Goal: Information Seeking & Learning: Learn about a topic

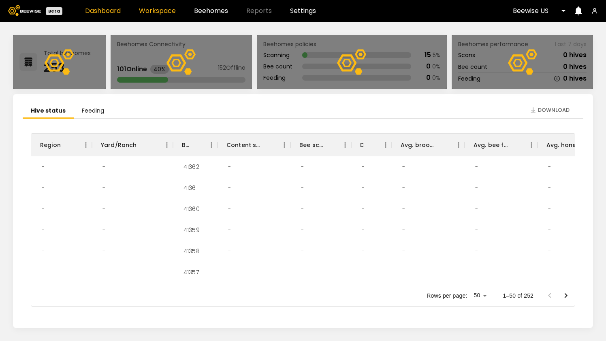
click at [172, 9] on link "Workspace" at bounding box center [157, 11] width 37 height 6
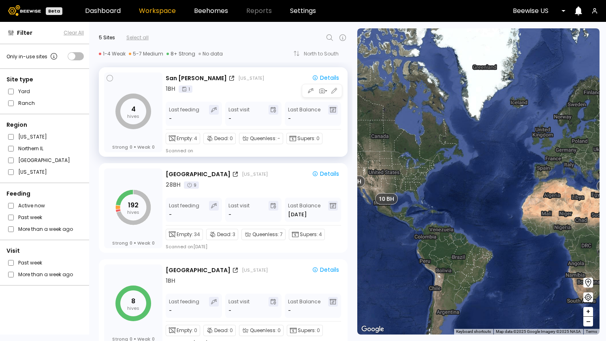
click at [243, 70] on div "4 hives Strong 0 Weak 0 [GEOGRAPHIC_DATA] [US_STATE] Details 1 BH 1 Last feedin…" at bounding box center [223, 111] width 249 height 89
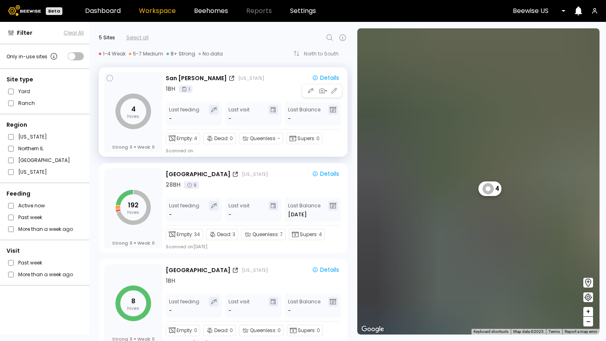
click at [324, 70] on div "4 hives Strong 0 Weak 0 [GEOGRAPHIC_DATA] [US_STATE] Details 1 BH 1 Last feedin…" at bounding box center [223, 111] width 249 height 89
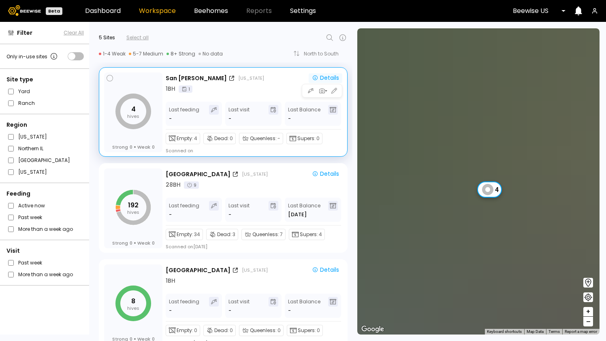
click at [324, 74] on div "Details" at bounding box center [325, 77] width 27 height 7
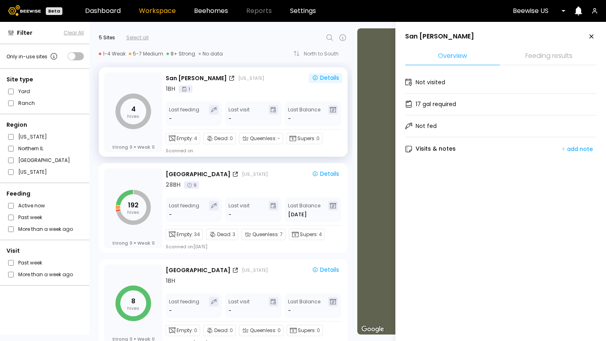
click at [575, 57] on li "Feeding results" at bounding box center [548, 56] width 95 height 17
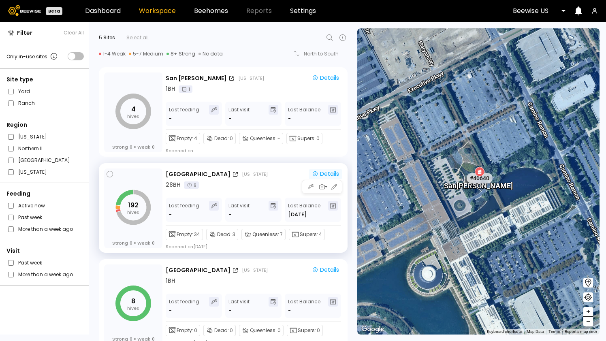
click at [326, 173] on div "Details" at bounding box center [325, 173] width 27 height 7
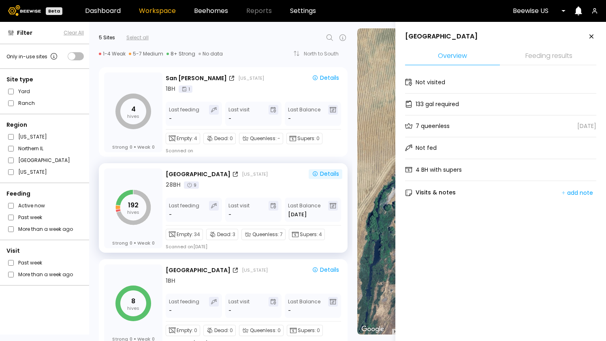
click at [520, 53] on li "Feeding results" at bounding box center [548, 56] width 95 height 17
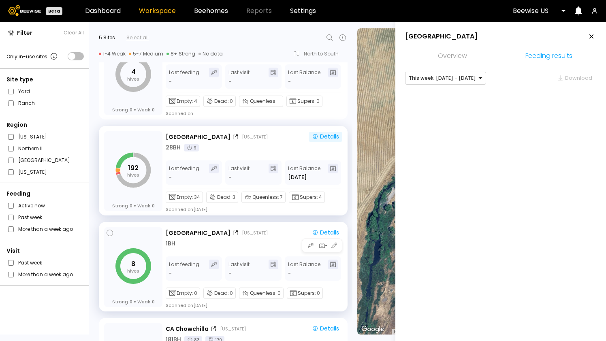
scroll to position [40, 0]
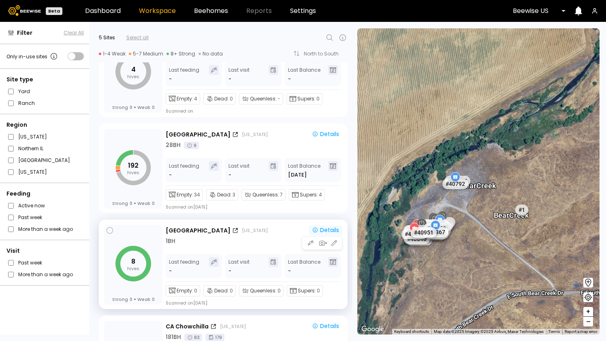
click at [319, 231] on div "Details" at bounding box center [325, 229] width 27 height 7
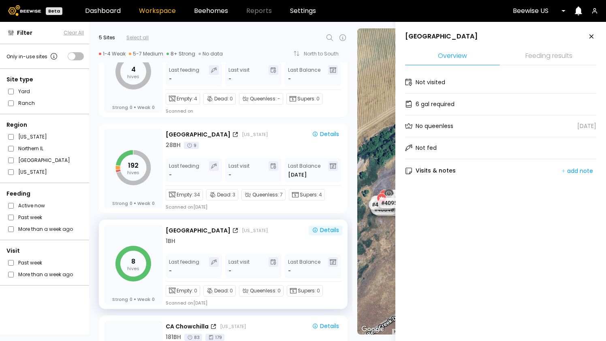
click at [549, 57] on li "Feeding results" at bounding box center [548, 56] width 95 height 17
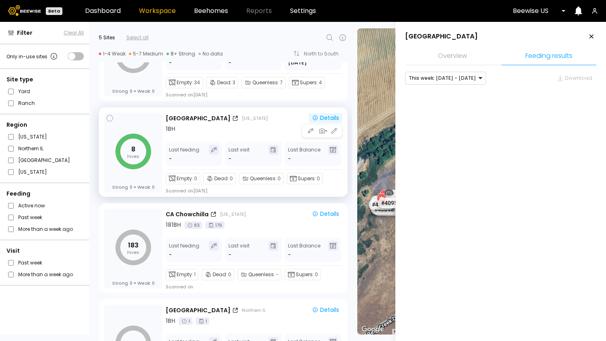
scroll to position [167, 0]
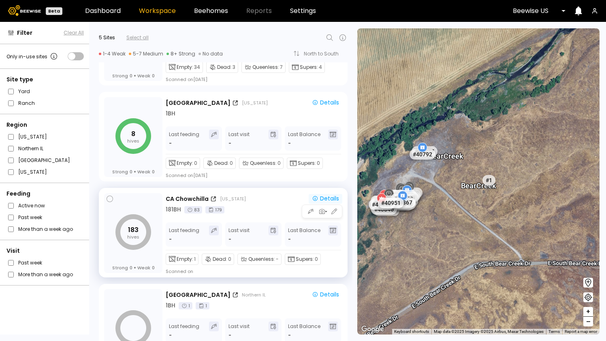
click at [330, 199] on div "Details" at bounding box center [325, 198] width 27 height 7
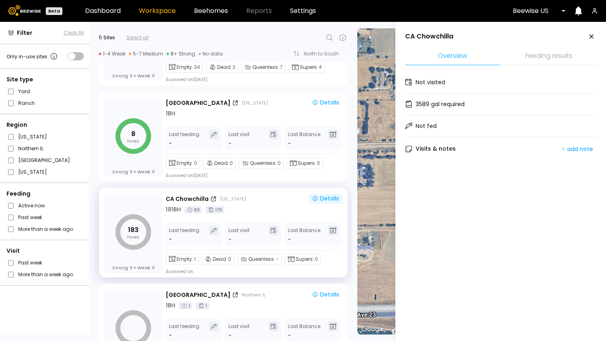
click at [580, 52] on li "Feeding results" at bounding box center [548, 56] width 95 height 17
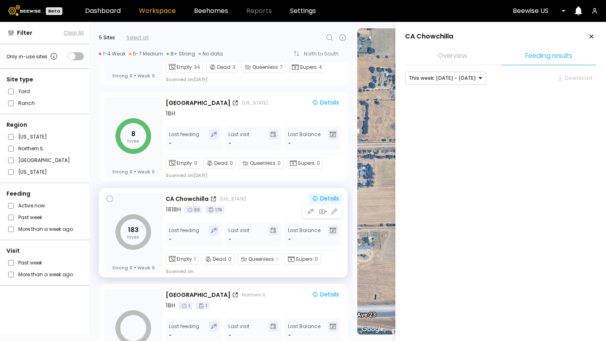
scroll to position [208, 0]
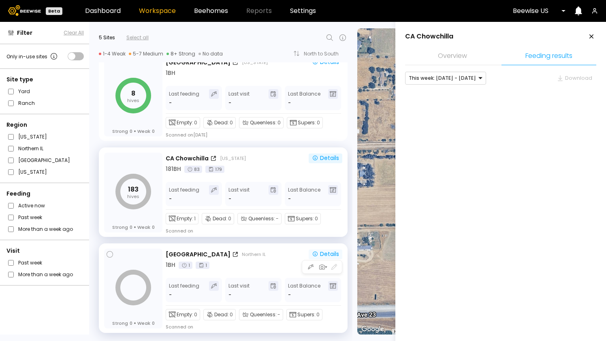
click at [322, 253] on div "Details" at bounding box center [325, 253] width 27 height 7
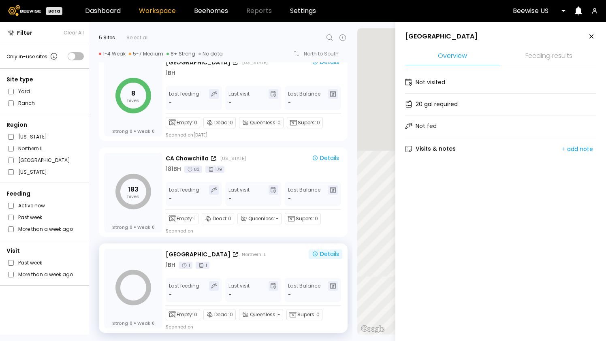
click at [549, 55] on li "Feeding results" at bounding box center [548, 56] width 95 height 17
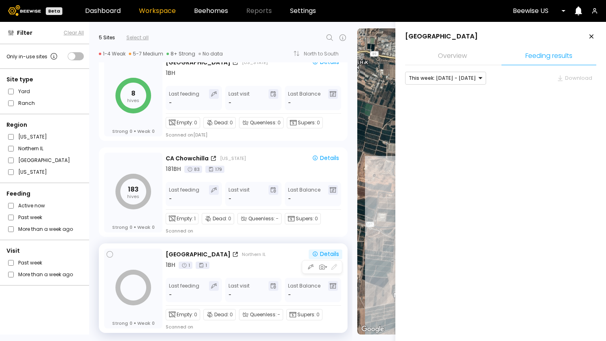
click at [313, 251] on icon "button" at bounding box center [315, 254] width 6 height 6
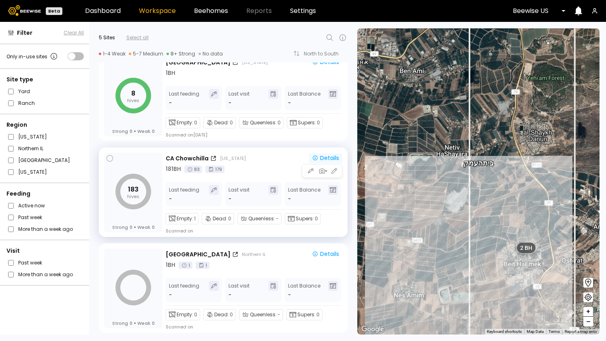
click at [323, 159] on div "Details" at bounding box center [325, 157] width 27 height 7
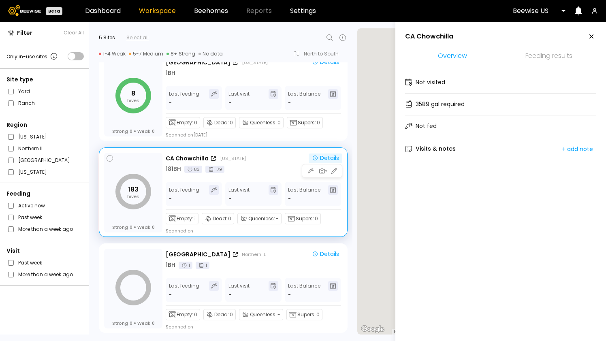
scroll to position [0, 0]
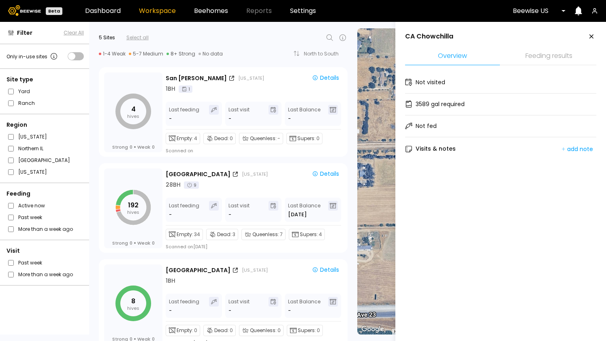
click at [590, 34] on icon at bounding box center [591, 37] width 10 height 10
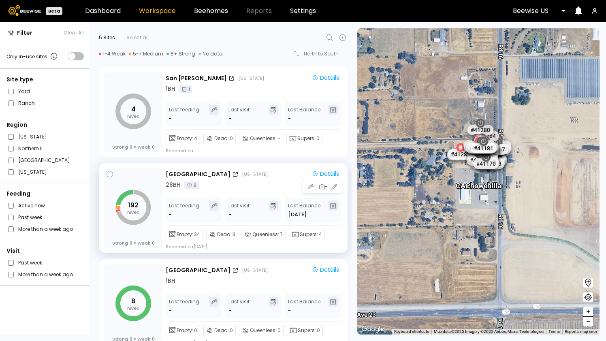
click at [275, 190] on div "[GEOGRAPHIC_DATA] [US_STATE] Details 28 BH 9 Last feeding - Last visit - Last B…" at bounding box center [254, 208] width 177 height 81
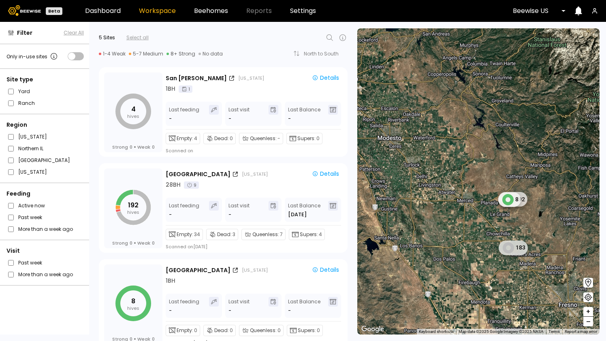
drag, startPoint x: 457, startPoint y: 262, endPoint x: 404, endPoint y: 231, distance: 61.5
click at [404, 231] on div "1 BH 1 BH 192 8 8 BH 2 BH 183" at bounding box center [478, 181] width 242 height 306
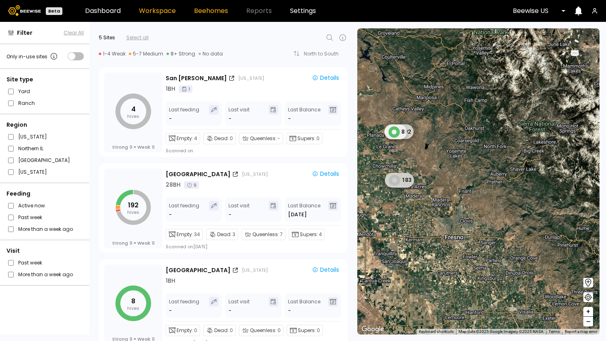
click at [204, 8] on link "Beehomes" at bounding box center [211, 11] width 34 height 6
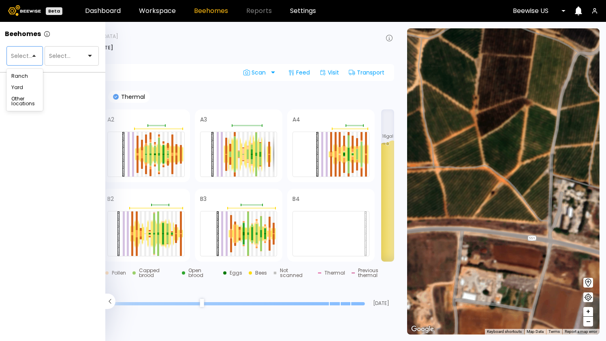
click at [19, 53] on div at bounding box center [21, 55] width 23 height 7
click at [76, 53] on div at bounding box center [68, 55] width 40 height 7
paste input "*****"
type input "*****"
click at [17, 53] on div at bounding box center [21, 55] width 23 height 7
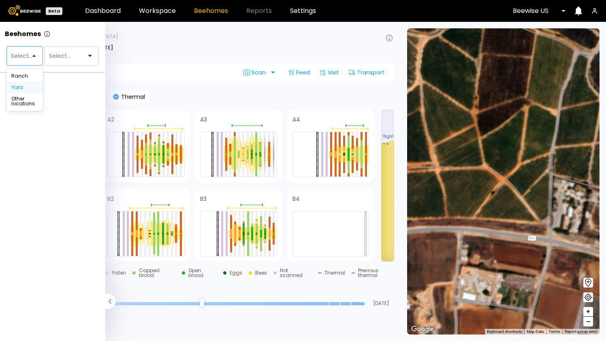
click at [20, 83] on div "Yard" at bounding box center [24, 87] width 36 height 11
click at [35, 82] on div "Yard" at bounding box center [24, 87] width 36 height 11
click at [34, 87] on div "Yard" at bounding box center [24, 87] width 27 height 5
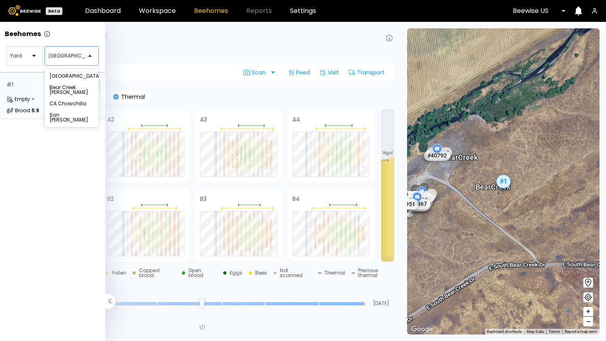
click at [56, 51] on div "[GEOGRAPHIC_DATA]" at bounding box center [68, 56] width 47 height 19
click at [56, 54] on div at bounding box center [68, 55] width 40 height 7
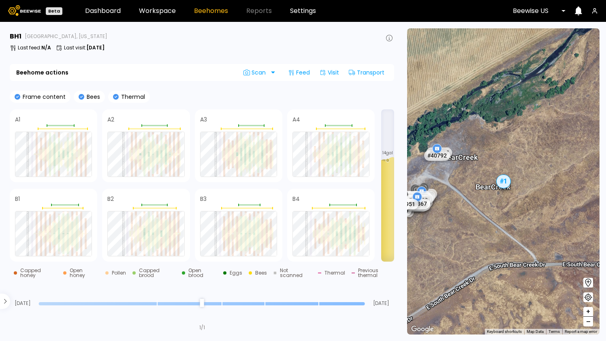
click at [220, 65] on div "Beehome actions Scan Feed Visit Transport" at bounding box center [202, 72] width 384 height 17
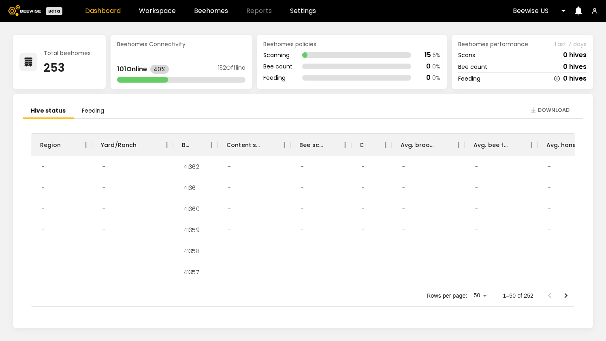
click at [161, 19] on header "Beta Dashboard Workspace Beehomes Reports Settings Beewise US" at bounding box center [303, 11] width 606 height 22
click at [162, 11] on link "Workspace" at bounding box center [157, 11] width 37 height 6
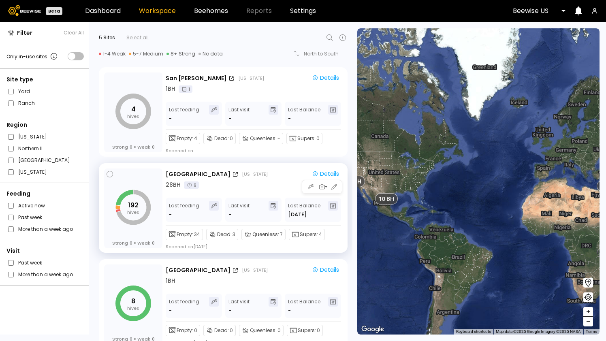
click at [252, 177] on div "Bear Creek California" at bounding box center [235, 174] width 138 height 9
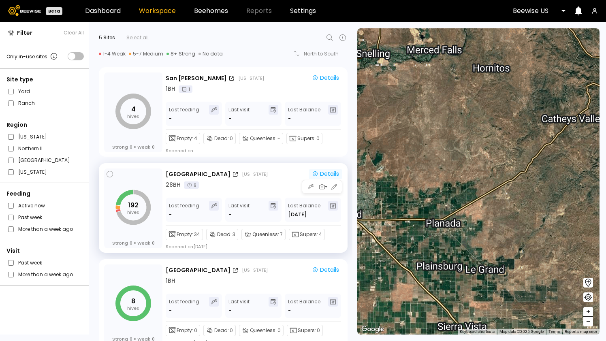
click at [322, 169] on div "Bear Creek California Details 28 BH 9 Last feeding - Last visit - Last Balance …" at bounding box center [254, 208] width 177 height 81
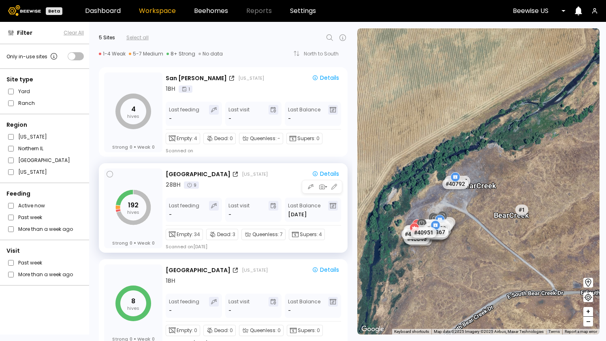
click at [329, 181] on div at bounding box center [322, 187] width 40 height 14
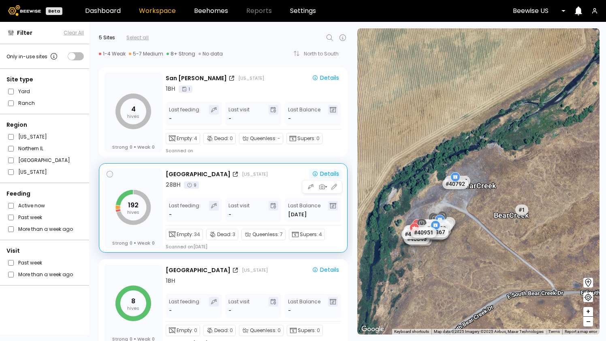
click at [331, 176] on div "Details" at bounding box center [325, 173] width 27 height 7
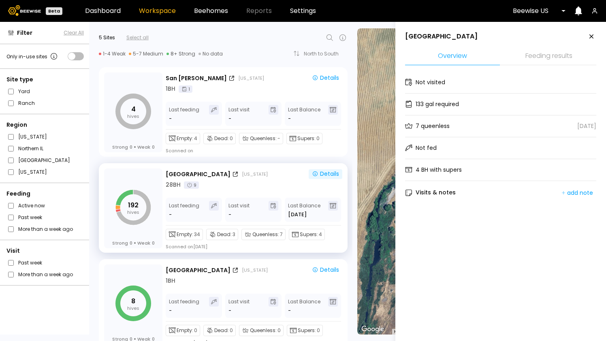
click at [553, 52] on li "Feeding results" at bounding box center [548, 56] width 95 height 17
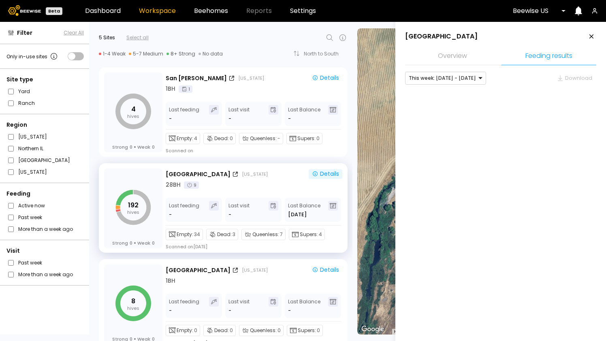
click at [466, 89] on div "This week: Aug 31 - Sep 06 Download" at bounding box center [500, 93] width 191 height 42
click at [470, 79] on div at bounding box center [442, 77] width 67 height 7
click at [455, 104] on div "Last month: Aug - Sep 2025" at bounding box center [445, 106] width 71 height 5
click at [460, 82] on div "Last month: Aug - Sep 2025" at bounding box center [444, 78] width 78 height 12
click at [462, 97] on div "This week: [DATE] - [DATE]" at bounding box center [448, 95] width 76 height 5
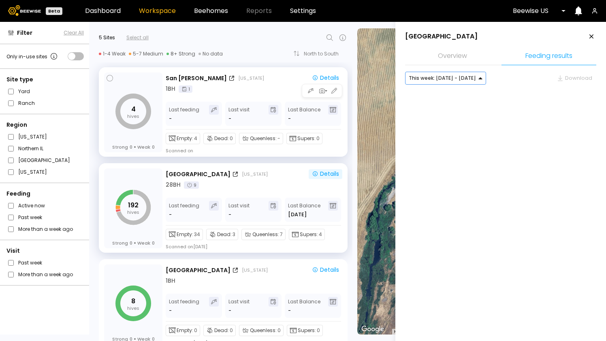
click at [263, 85] on div "1 BH 1" at bounding box center [254, 89] width 177 height 9
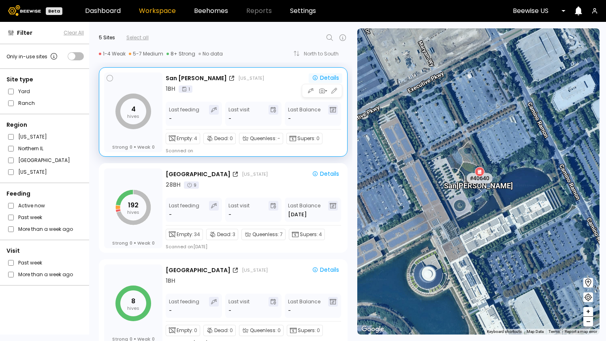
click at [309, 82] on button "Details" at bounding box center [326, 78] width 34 height 10
click at [329, 78] on div "Details" at bounding box center [325, 77] width 27 height 7
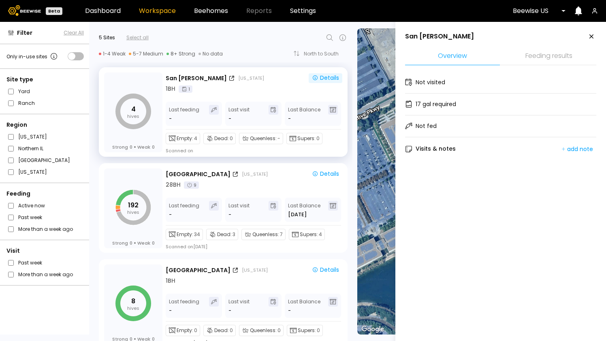
click at [512, 55] on li "Feeding results" at bounding box center [548, 56] width 95 height 17
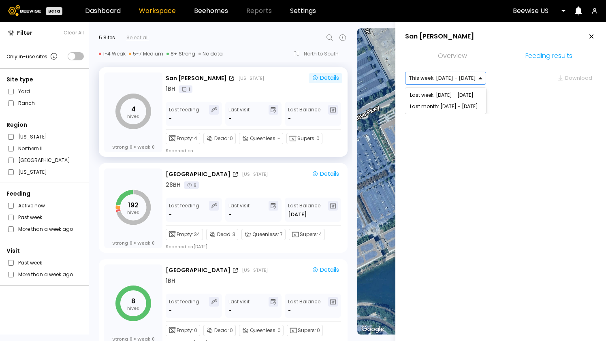
click at [470, 78] on div at bounding box center [442, 77] width 67 height 7
click at [459, 96] on div "Last week: Aug 24 - Aug 30" at bounding box center [445, 95] width 71 height 5
click at [470, 77] on div at bounding box center [442, 77] width 67 height 7
click at [463, 108] on div "Last month: Aug - Sep 2025" at bounding box center [445, 106] width 71 height 5
click at [321, 264] on div "Bear Creek California Details 1 BH Last feeding - Last visit - Last Balance - E…" at bounding box center [254, 304] width 177 height 81
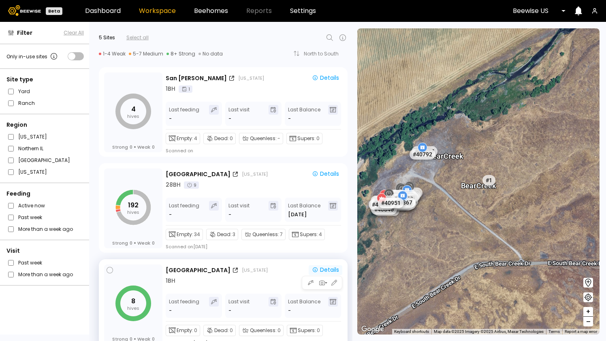
click at [324, 267] on div "Details" at bounding box center [325, 269] width 27 height 7
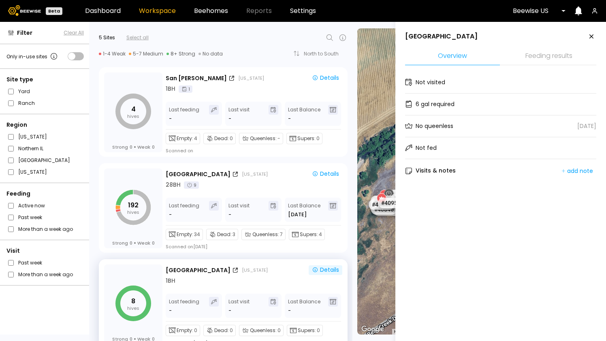
click at [513, 47] on section "Bear Creek Overview Feeding results Not visited 6 gal required No queenless Jun…" at bounding box center [500, 119] width 191 height 174
click at [517, 57] on li "Feeding results" at bounding box center [548, 56] width 95 height 17
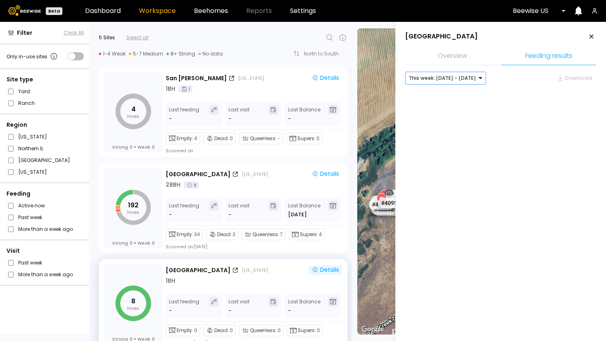
click at [469, 79] on div at bounding box center [442, 77] width 67 height 7
click at [464, 101] on div "Last month: Aug - Sep 2025" at bounding box center [445, 106] width 81 height 11
click at [462, 104] on div "Last month: Aug - Sep 2025" at bounding box center [445, 106] width 71 height 5
click at [463, 85] on div "option [object Object], selected. Last month: Aug - Sep 2025 Download" at bounding box center [500, 93] width 191 height 42
click at [466, 76] on div at bounding box center [445, 77] width 72 height 7
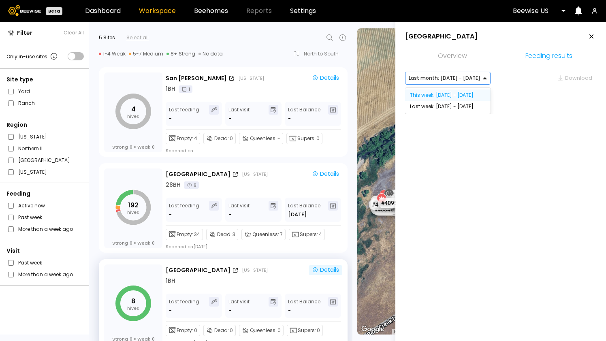
click at [460, 95] on div "This week: [DATE] - [DATE]" at bounding box center [448, 95] width 76 height 5
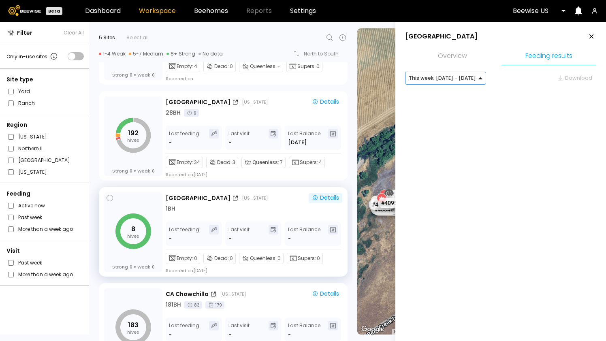
scroll to position [208, 0]
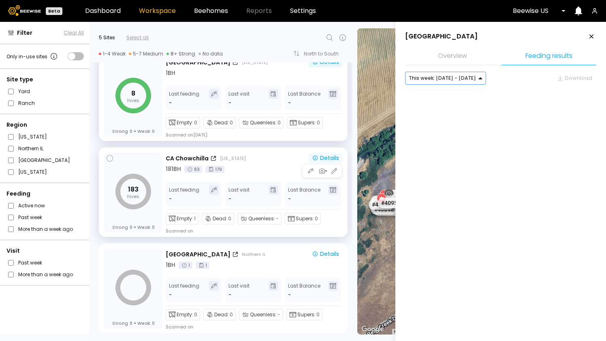
click at [334, 156] on div "Details" at bounding box center [325, 157] width 27 height 7
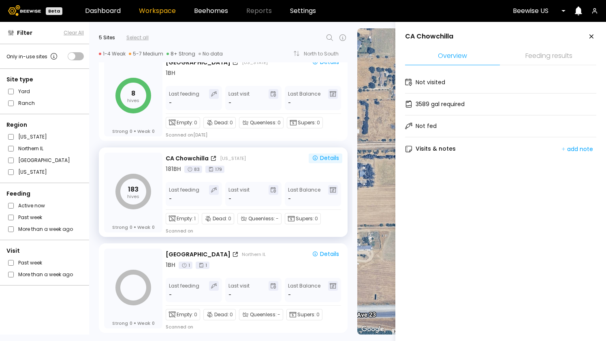
click at [534, 60] on li "Feeding results" at bounding box center [548, 56] width 95 height 17
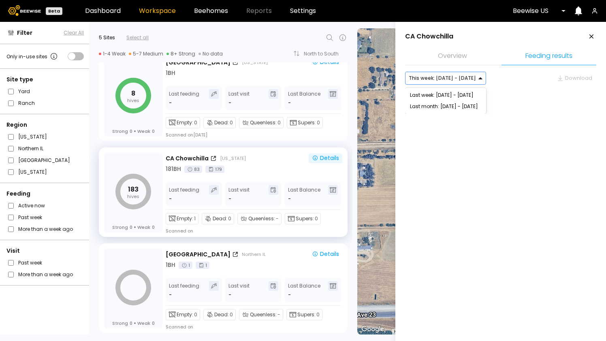
click at [470, 80] on div at bounding box center [442, 77] width 67 height 7
click at [459, 98] on div "Last week: Aug 24 - Aug 30" at bounding box center [445, 94] width 81 height 11
click at [456, 104] on div "Last month: Aug - Sep 2025" at bounding box center [445, 106] width 71 height 5
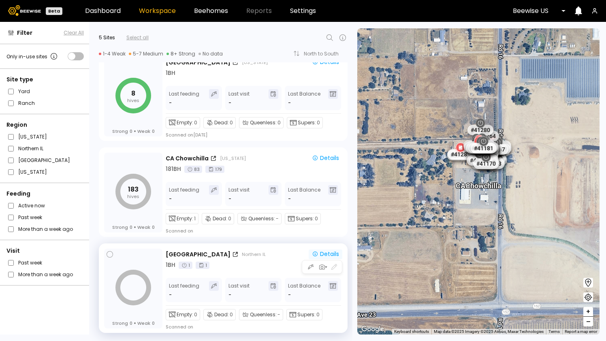
click at [324, 251] on div "Details" at bounding box center [325, 253] width 27 height 7
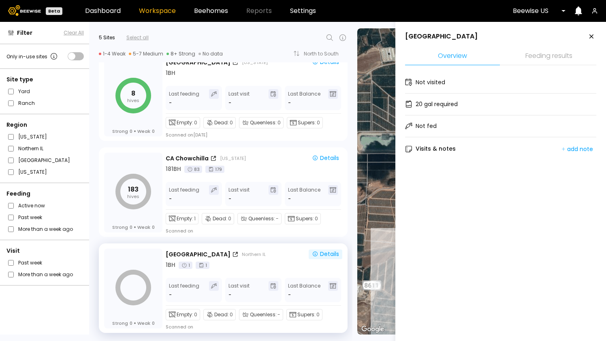
click at [553, 64] on li "Feeding results" at bounding box center [548, 56] width 95 height 17
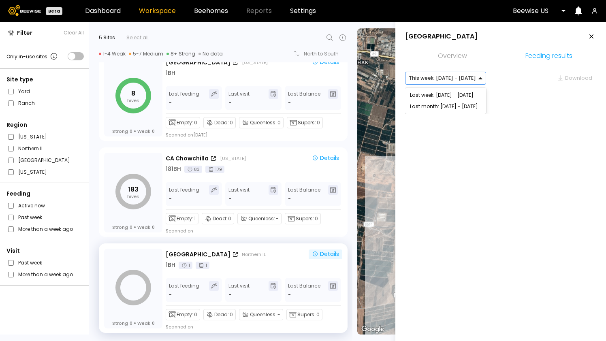
click at [471, 72] on div "This week: [DATE] - [DATE]" at bounding box center [442, 78] width 74 height 12
click at [458, 102] on div "Last month: Aug - Sep 2025" at bounding box center [445, 106] width 81 height 11
click at [456, 107] on div "Last month: Aug - Sep 2025" at bounding box center [445, 106] width 71 height 5
click at [464, 83] on div "Last month: Aug - Sep 2025" at bounding box center [444, 78] width 78 height 12
click at [459, 97] on div "This week: [DATE] - [DATE]" at bounding box center [448, 95] width 76 height 5
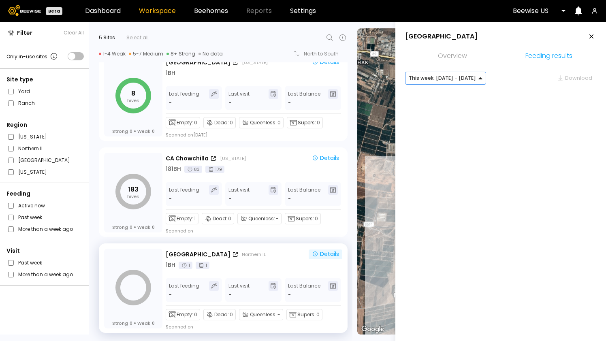
click at [566, 85] on div "option [object Object], selected. Select is focused ,type to refine list, press…" at bounding box center [500, 93] width 191 height 42
click at [323, 36] on div at bounding box center [242, 38] width 186 height 10
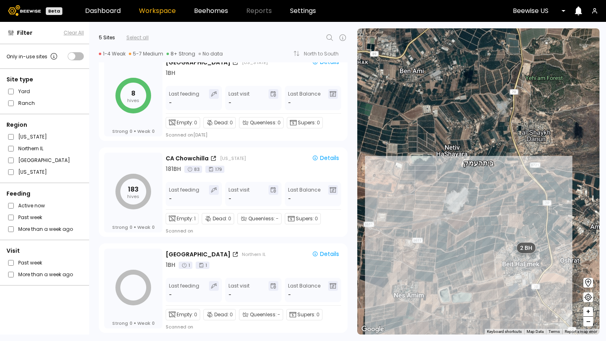
click at [335, 34] on div at bounding box center [248, 38] width 199 height 10
click at [333, 34] on icon at bounding box center [330, 38] width 10 height 10
paste input "**********"
type input "**********"
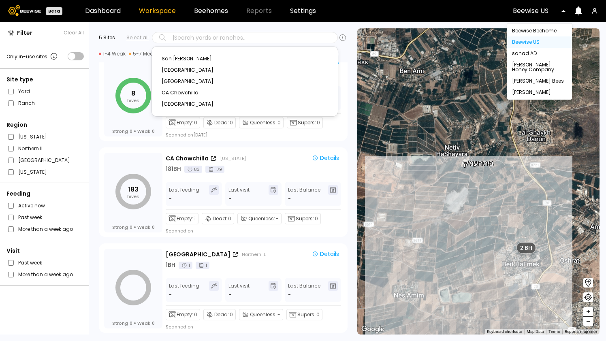
click at [534, 11] on div at bounding box center [536, 10] width 47 height 7
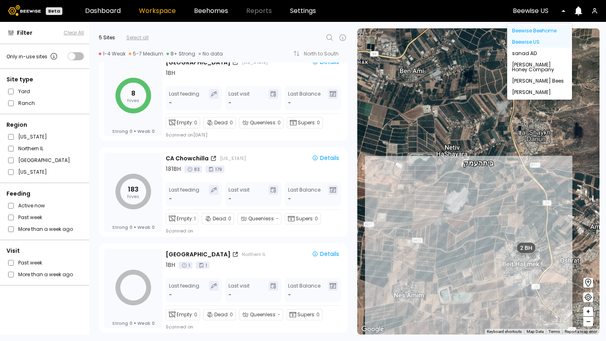
click at [547, 33] on div "Beewise Beehome" at bounding box center [539, 30] width 55 height 5
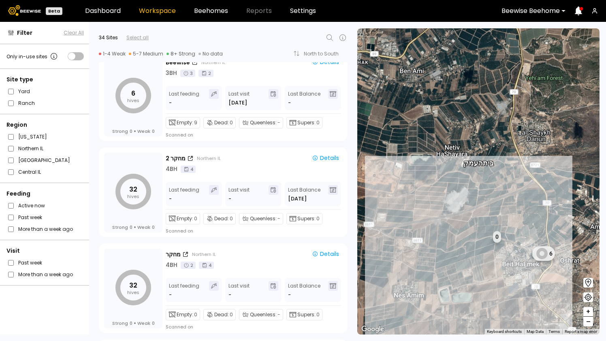
click at [331, 39] on icon at bounding box center [329, 37] width 6 height 6
paste input "**********"
type input "**********"
click at [181, 58] on div "שמורה מזרח" at bounding box center [245, 58] width 166 height 5
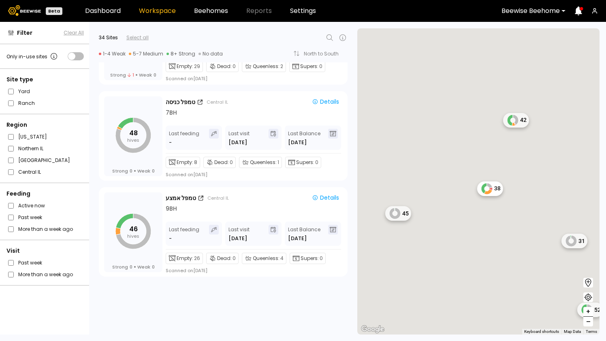
scroll to position [2115, 0]
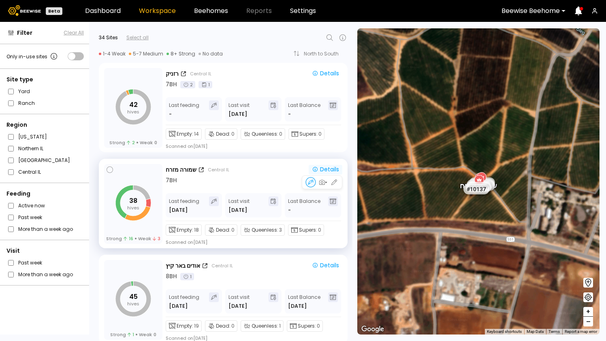
click at [312, 170] on icon "button" at bounding box center [315, 169] width 6 height 6
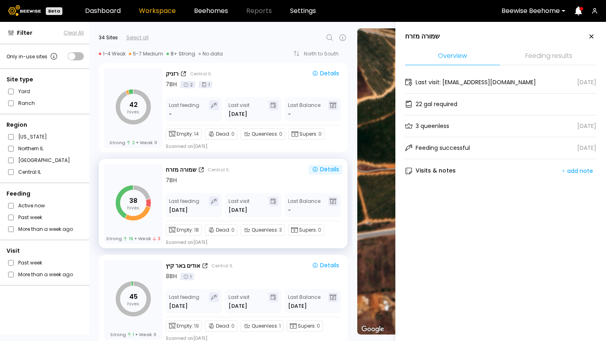
click at [537, 53] on li "Feeding results" at bounding box center [548, 56] width 95 height 17
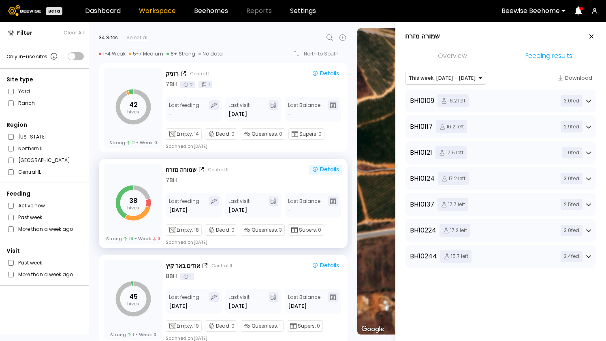
click at [528, 101] on div "BH 10109 16.2 left 3.0 fed" at bounding box center [500, 100] width 181 height 13
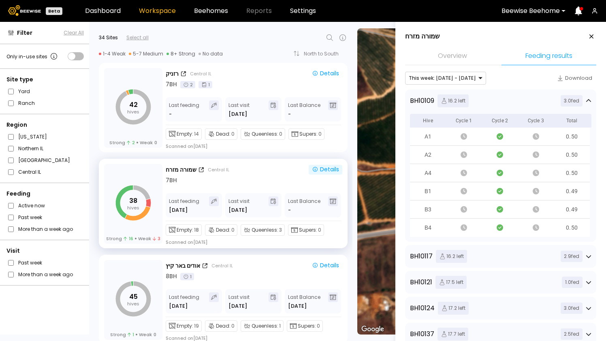
click at [528, 101] on div "BH 10109 16.2 left 3.0 fed" at bounding box center [500, 100] width 181 height 13
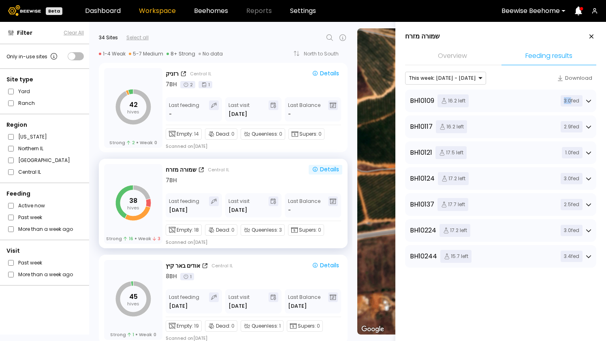
click at [528, 101] on div "BH 10109 16.2 left 3.0 fed" at bounding box center [500, 100] width 181 height 13
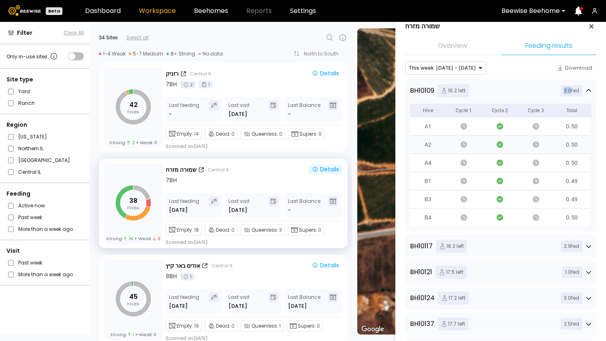
scroll to position [0, 0]
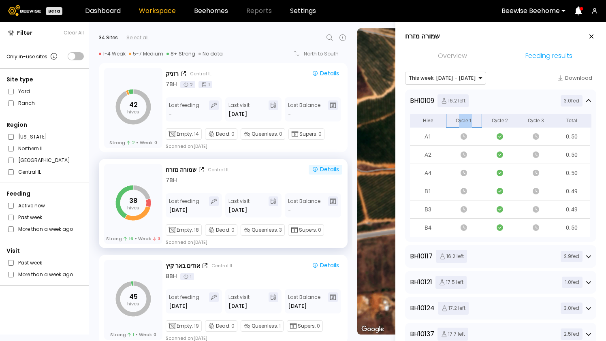
drag, startPoint x: 458, startPoint y: 122, endPoint x: 489, endPoint y: 119, distance: 30.5
click at [489, 119] on div "Hive Cycle 1 Cycle 2 Cycle 3 Total" at bounding box center [500, 121] width 180 height 14
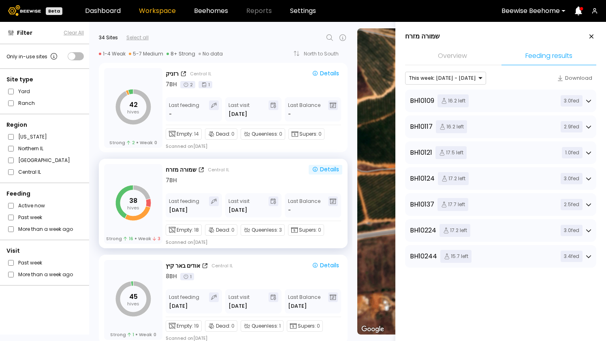
click at [489, 119] on div "BH 10117 16.2 left 2.9 fed" at bounding box center [500, 126] width 191 height 23
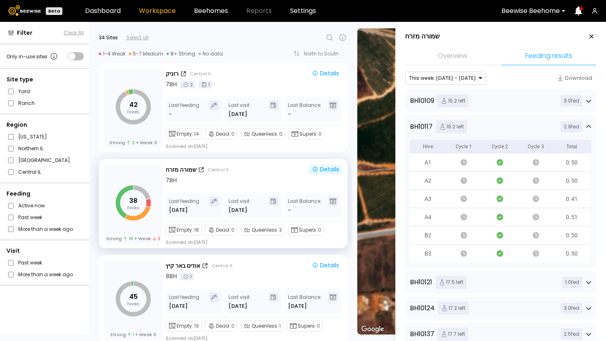
click at [494, 103] on div "BH 10109 16.2 left 3.0 fed" at bounding box center [500, 100] width 181 height 13
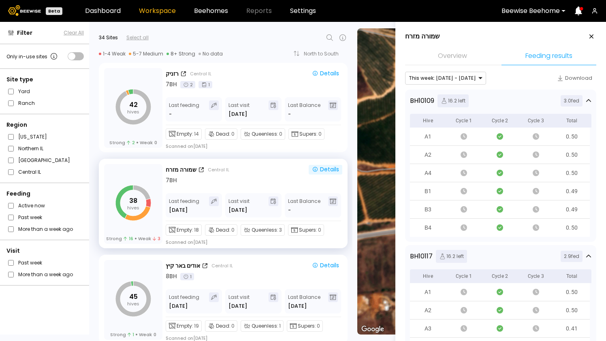
click at [494, 103] on div "BH 10109 16.2 left 3.0 fed" at bounding box center [500, 100] width 181 height 13
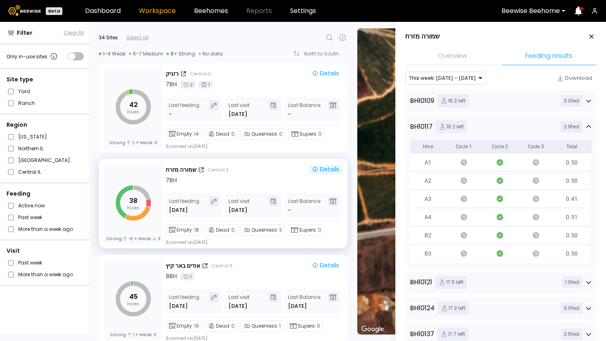
click at [494, 129] on div "BH 10117 16.2 left 2.9 fed" at bounding box center [500, 126] width 181 height 13
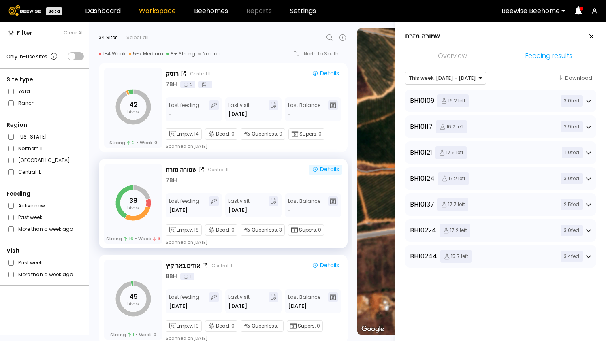
click at [491, 172] on div "BH 10124 17.2 left 3.0 fed" at bounding box center [500, 178] width 191 height 23
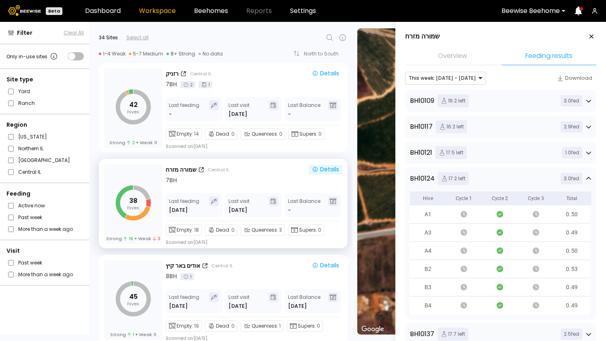
click at [496, 151] on div "BH 10121 17.5 left 1.0 fed" at bounding box center [500, 152] width 181 height 13
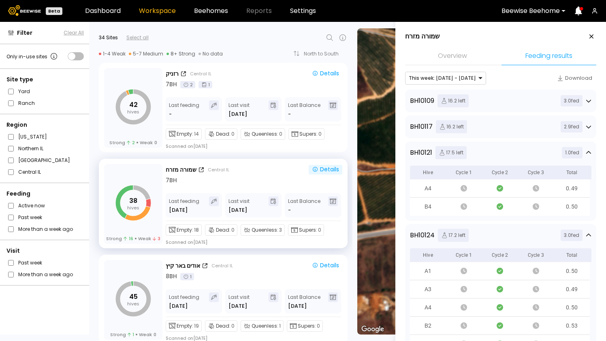
click at [506, 107] on div "BH 10109 16.2 left 3.0 fed" at bounding box center [500, 100] width 181 height 13
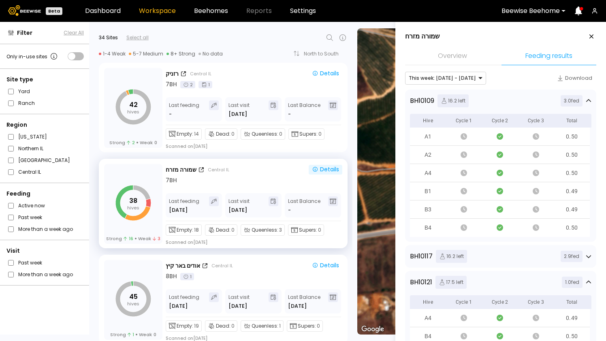
click at [513, 85] on div "This week: Aug 31 - Sep 06 Download BH 10109 16.2 left 3.0 fed Hive Cycle 1 Cyc…" at bounding box center [500, 340] width 191 height 536
click at [509, 101] on div "BH 10109 16.2 left 3.0 fed" at bounding box center [500, 100] width 181 height 13
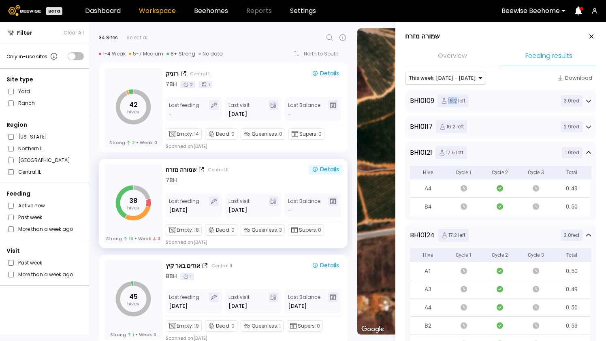
click at [509, 101] on div "BH 10109 16.2 left 3.0 fed" at bounding box center [500, 100] width 181 height 13
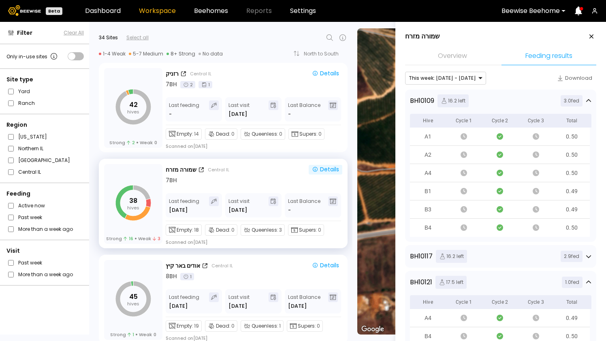
click at [509, 101] on div "BH 10109 16.2 left 3.0 fed" at bounding box center [500, 100] width 181 height 13
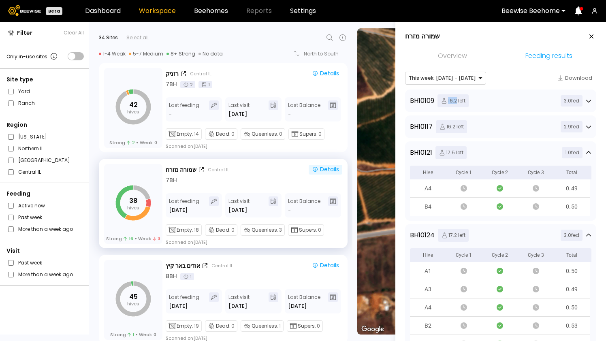
click at [509, 101] on div "BH 10109 16.2 left 3.0 fed" at bounding box center [500, 100] width 181 height 13
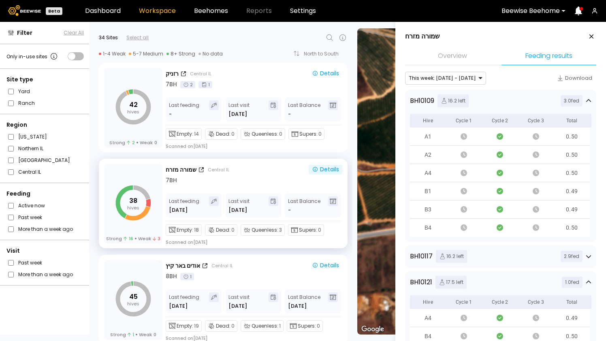
click at [509, 101] on div "BH 10109 16.2 left 3.0 fed" at bounding box center [500, 100] width 181 height 13
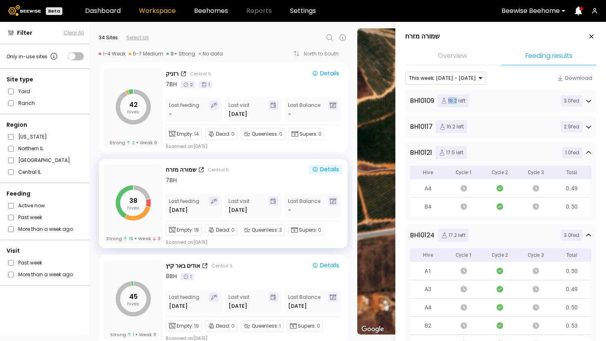
click at [509, 101] on div "BH 10109 16.2 left 3.0 fed" at bounding box center [500, 100] width 181 height 13
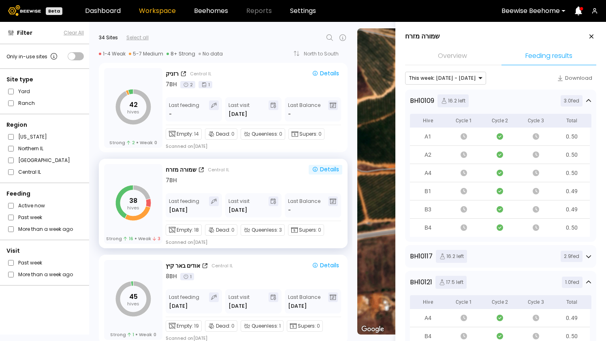
click at [509, 101] on div "BH 10109 16.2 left 3.0 fed" at bounding box center [500, 100] width 181 height 13
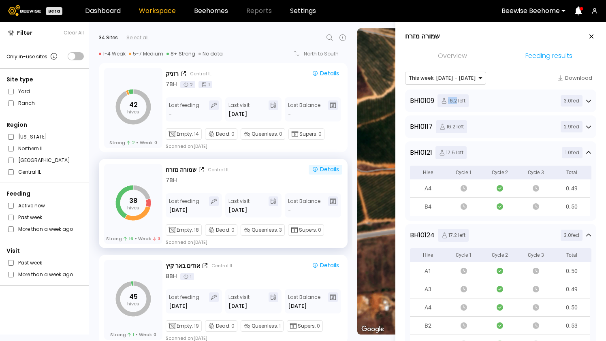
click at [509, 101] on div "BH 10109 16.2 left 3.0 fed" at bounding box center [500, 100] width 181 height 13
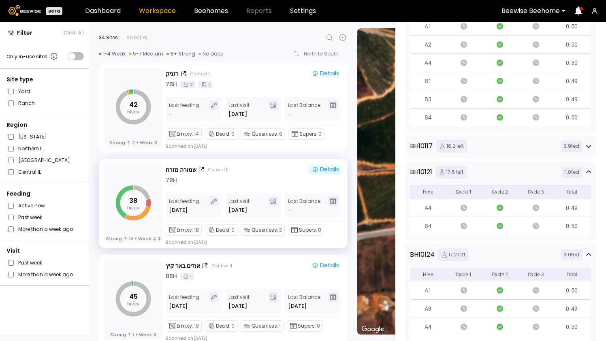
scroll to position [285, 0]
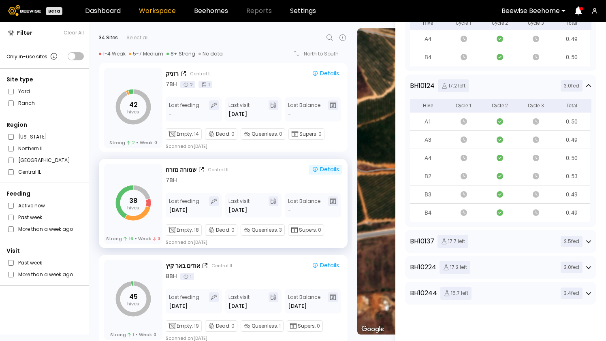
click at [496, 264] on div "BH 10224 17.2 left 3.0 fed" at bounding box center [500, 267] width 181 height 13
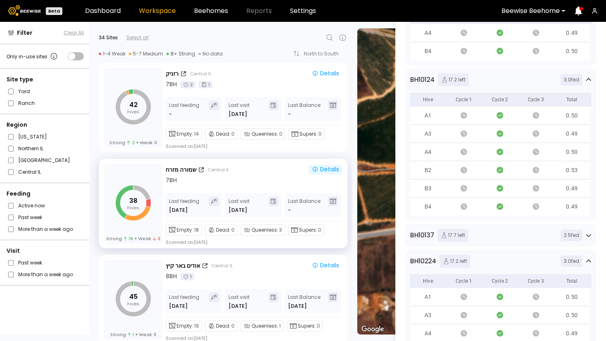
click at [498, 224] on div "BH 10137 17.7 left 2.5 fed" at bounding box center [500, 235] width 191 height 23
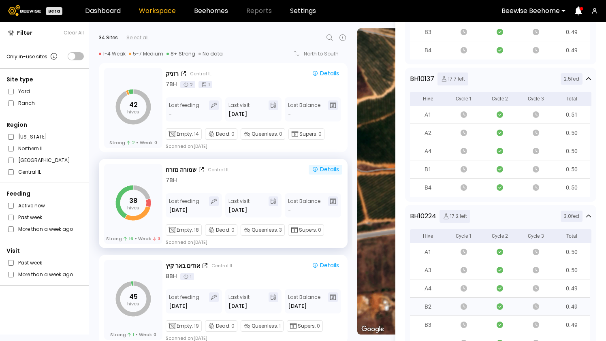
scroll to position [526, 0]
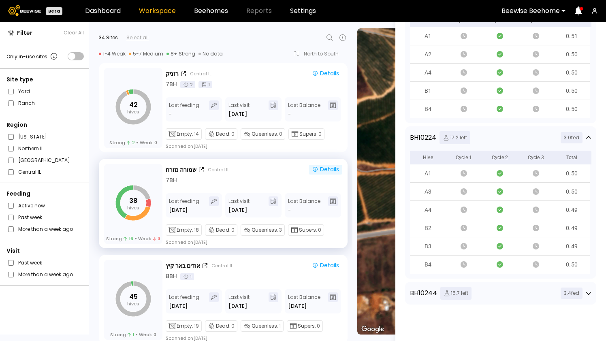
click at [500, 288] on div "BH 10244 15.7 left 3.4 fed" at bounding box center [500, 293] width 181 height 13
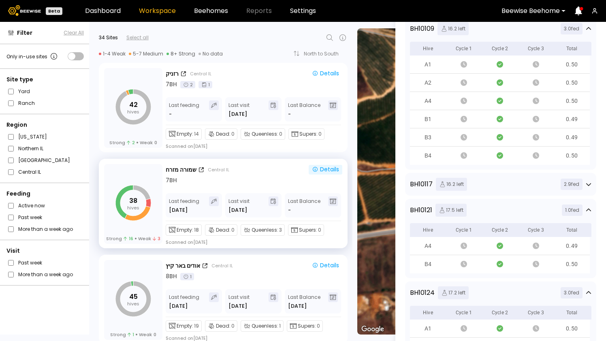
scroll to position [0, 0]
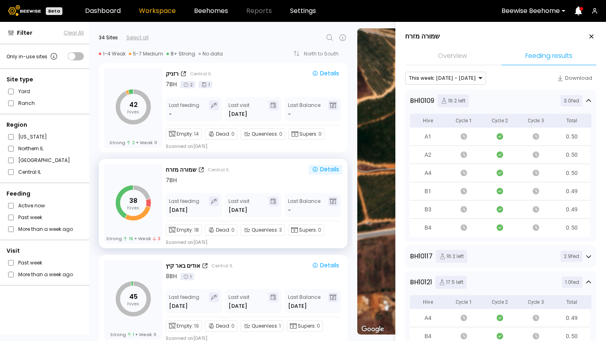
click at [475, 252] on div "BH 10117 16.2 left 2.9 fed" at bounding box center [500, 256] width 181 height 13
